Goal: Understand process/instructions: Learn about a topic

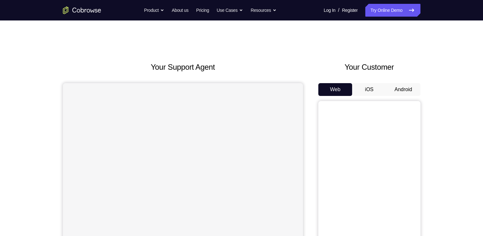
click at [395, 91] on button "Android" at bounding box center [403, 89] width 34 height 13
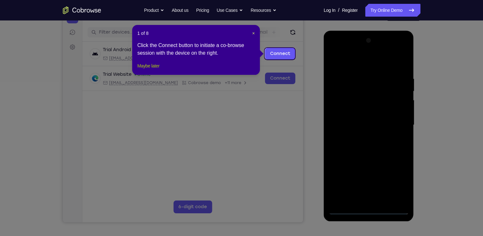
click at [156, 70] on button "Maybe later" at bounding box center [148, 66] width 22 height 8
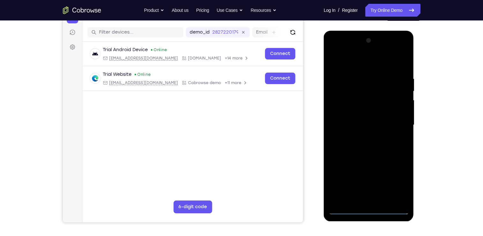
click at [367, 206] on div at bounding box center [368, 124] width 80 height 179
click at [370, 210] on div at bounding box center [368, 124] width 80 height 179
click at [398, 182] on div at bounding box center [368, 124] width 80 height 179
click at [332, 48] on div at bounding box center [368, 124] width 80 height 179
click at [398, 124] on div at bounding box center [368, 124] width 80 height 179
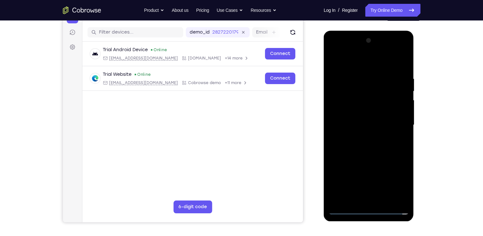
click at [361, 136] on div at bounding box center [368, 124] width 80 height 179
click at [361, 137] on div at bounding box center [368, 124] width 80 height 179
click at [369, 95] on div at bounding box center [368, 124] width 80 height 179
click at [403, 187] on div at bounding box center [368, 124] width 80 height 179
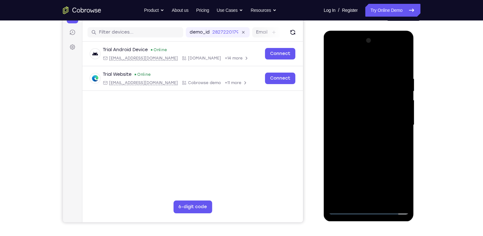
click at [403, 187] on div at bounding box center [368, 124] width 80 height 179
click at [391, 187] on div at bounding box center [368, 124] width 80 height 179
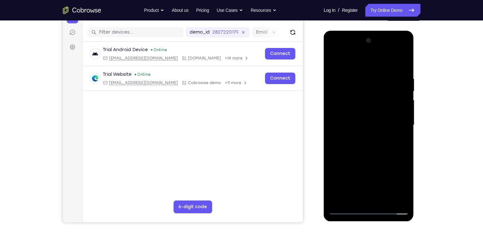
click at [396, 163] on div at bounding box center [368, 124] width 80 height 179
click at [377, 176] on div at bounding box center [368, 124] width 80 height 179
click at [336, 174] on div at bounding box center [368, 124] width 80 height 179
click at [393, 185] on div at bounding box center [368, 124] width 80 height 179
click at [349, 165] on div at bounding box center [368, 124] width 80 height 179
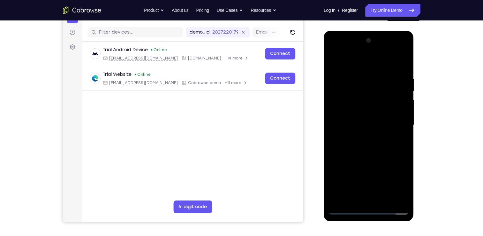
click at [352, 172] on div at bounding box center [368, 124] width 80 height 179
click at [379, 186] on div at bounding box center [368, 124] width 80 height 179
click at [336, 176] on div at bounding box center [368, 124] width 80 height 179
click at [352, 172] on div at bounding box center [368, 124] width 80 height 179
click at [338, 172] on div at bounding box center [368, 124] width 80 height 179
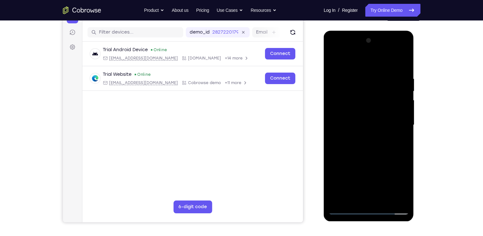
click at [341, 164] on div at bounding box center [368, 124] width 80 height 179
click at [372, 161] on div at bounding box center [368, 124] width 80 height 179
click at [361, 111] on div at bounding box center [368, 124] width 80 height 179
click at [394, 186] on div at bounding box center [368, 124] width 80 height 179
click at [397, 162] on div at bounding box center [368, 124] width 80 height 179
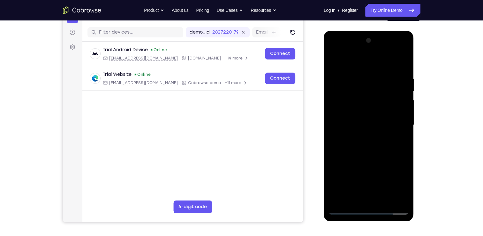
click at [375, 176] on div at bounding box center [368, 124] width 80 height 179
click at [334, 174] on div at bounding box center [368, 124] width 80 height 179
click at [391, 187] on div at bounding box center [368, 124] width 80 height 179
click at [350, 164] on div at bounding box center [368, 124] width 80 height 179
click at [352, 173] on div at bounding box center [368, 124] width 80 height 179
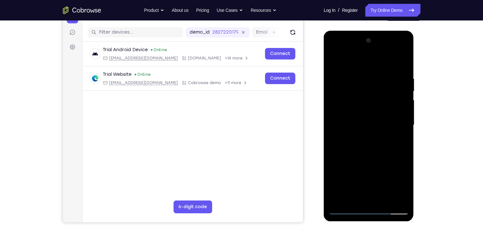
click at [361, 124] on div at bounding box center [368, 124] width 80 height 179
click at [374, 146] on div at bounding box center [368, 124] width 80 height 179
click at [381, 146] on div at bounding box center [368, 124] width 80 height 179
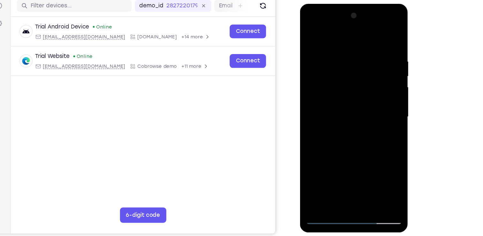
scroll to position [75, 0]
click at [380, 39] on div at bounding box center [344, 97] width 80 height 179
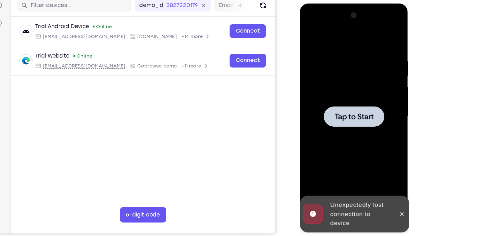
click at [352, 99] on span "Tap to Start" at bounding box center [344, 97] width 33 height 6
